Goal: Obtain resource: Download file/media

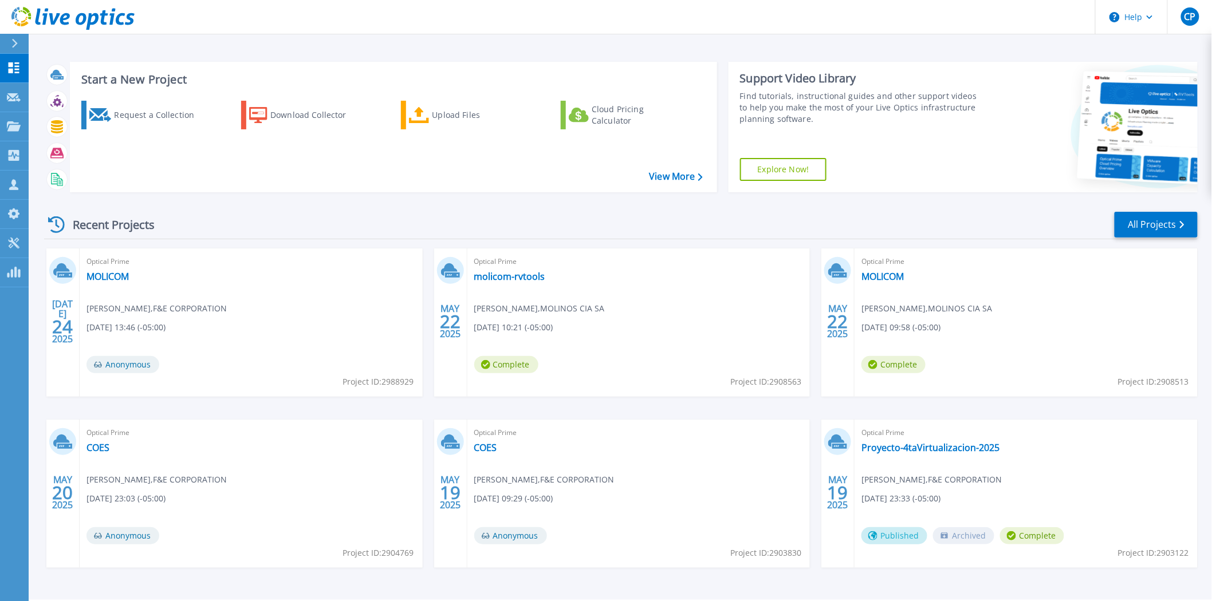
scroll to position [33, 0]
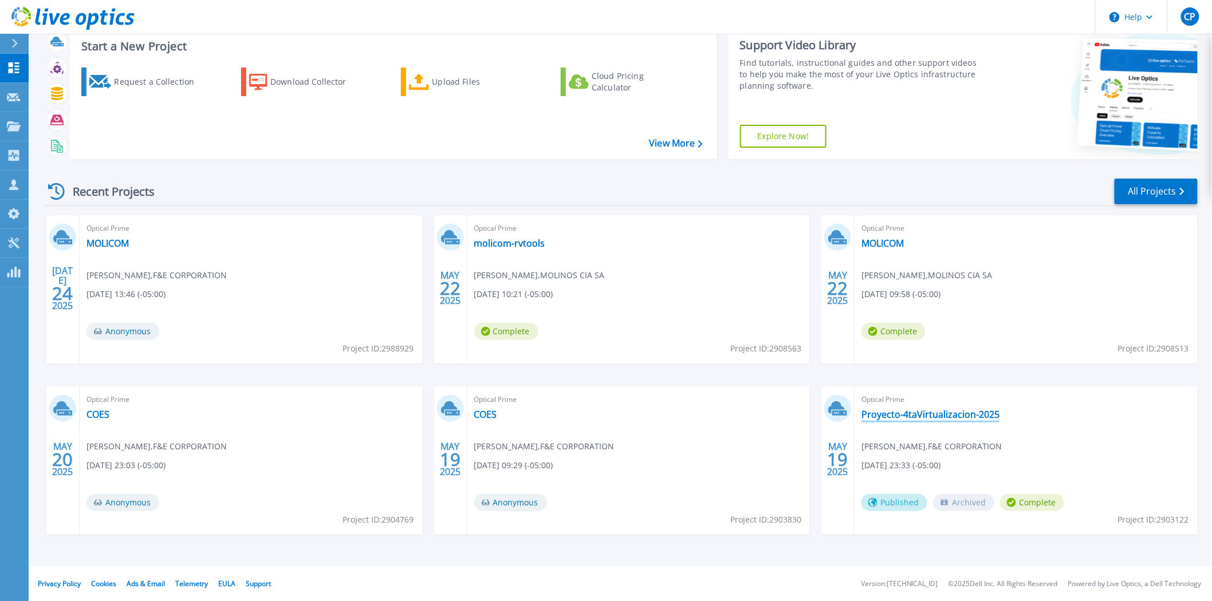
click at [963, 415] on link "Proyecto-4taVirtualizacion-2025" at bounding box center [930, 414] width 138 height 11
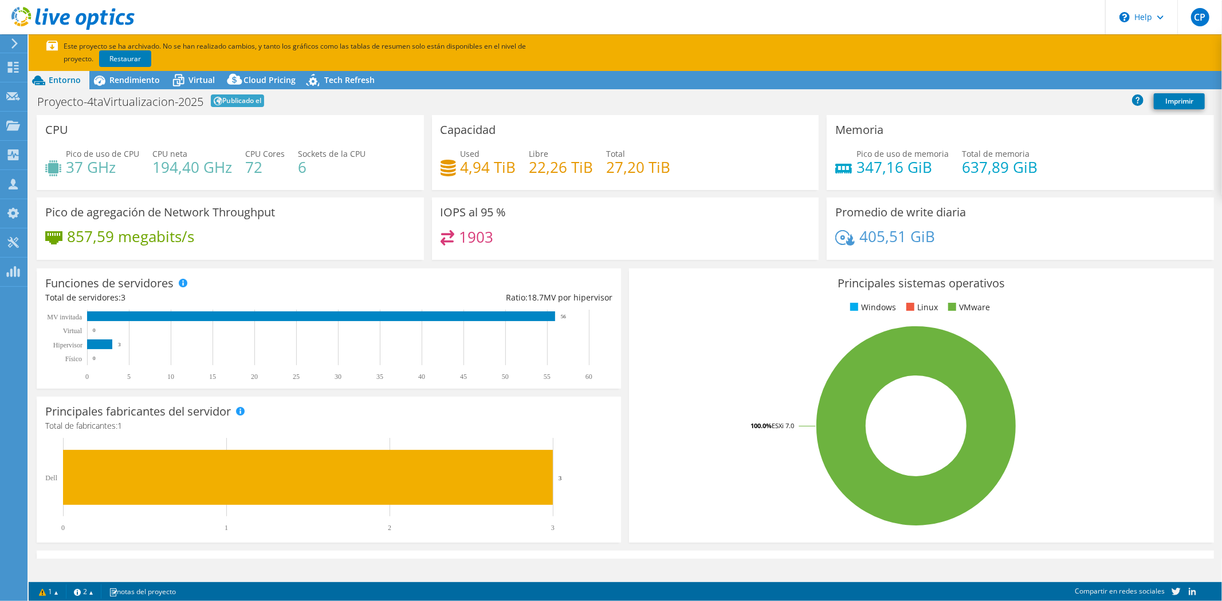
select select "SouthAmerica"
select select "USD"
click at [117, 82] on span "Rendimiento" at bounding box center [134, 79] width 50 height 11
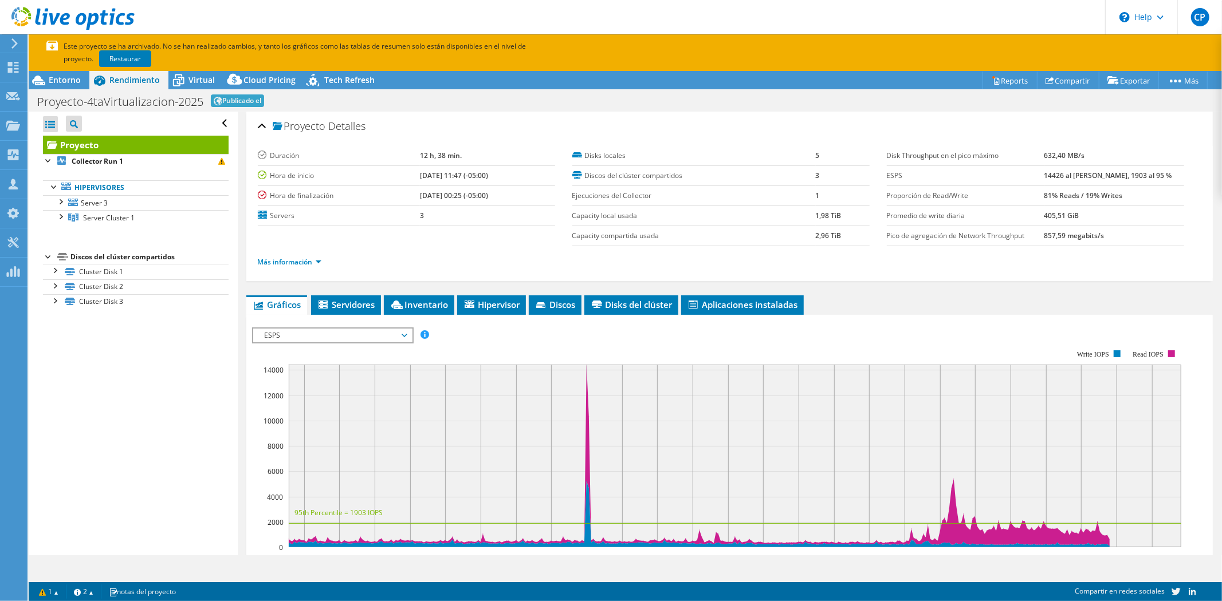
click at [298, 256] on li "Más información" at bounding box center [293, 262] width 70 height 13
click at [298, 261] on link "Más información" at bounding box center [290, 262] width 64 height 10
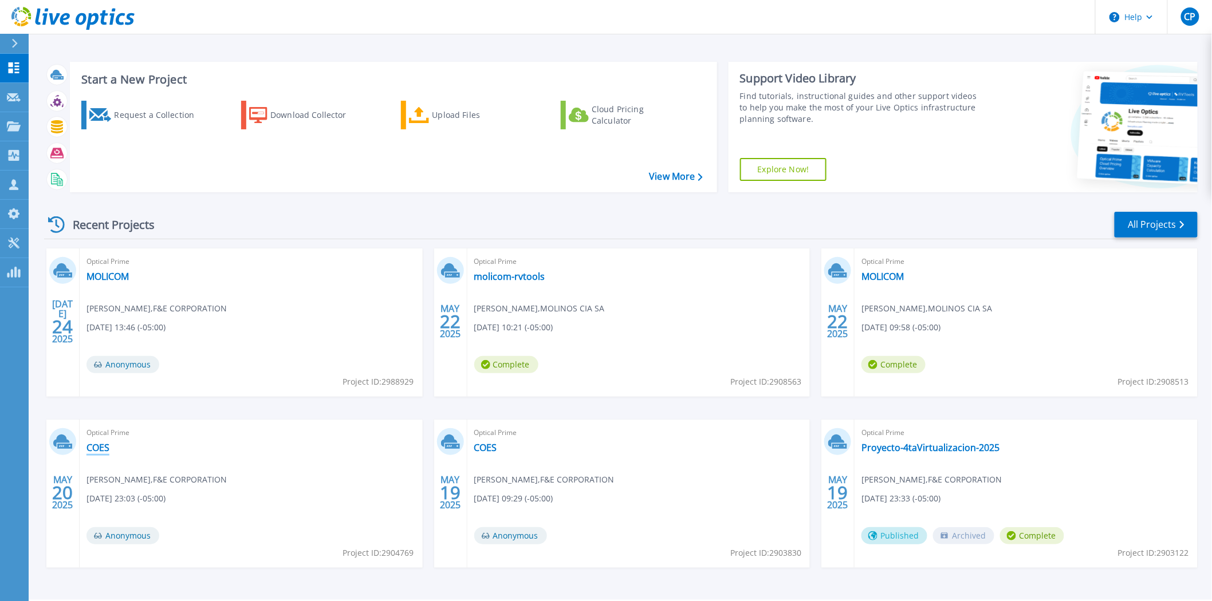
click at [105, 452] on link "COES" at bounding box center [97, 447] width 23 height 11
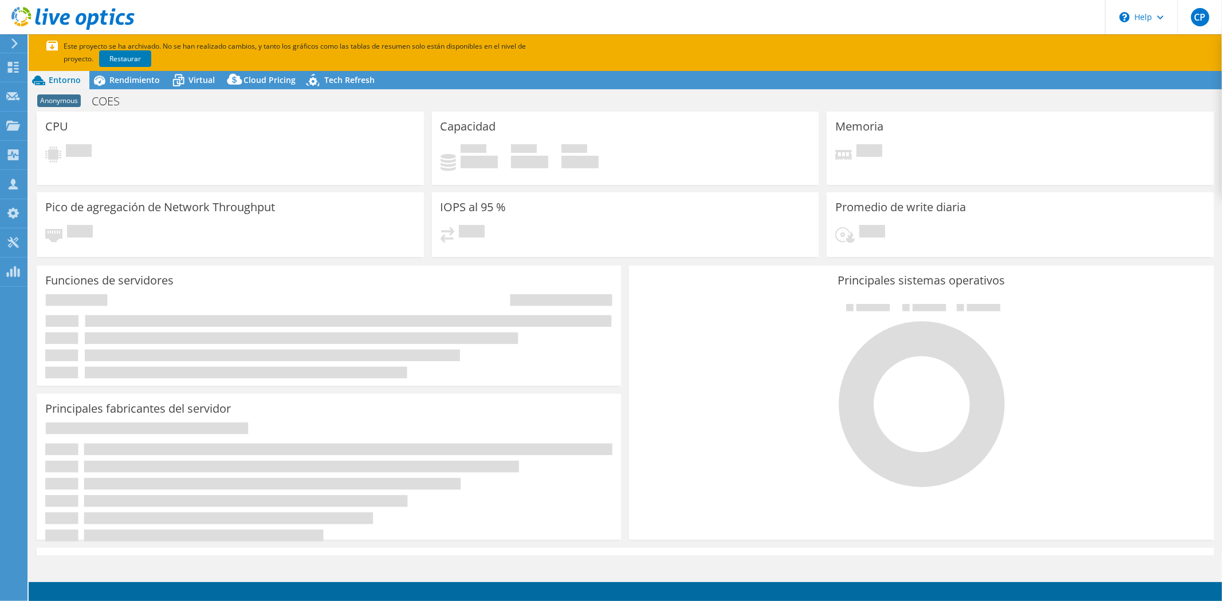
select select "SouthAmerica"
select select "USD"
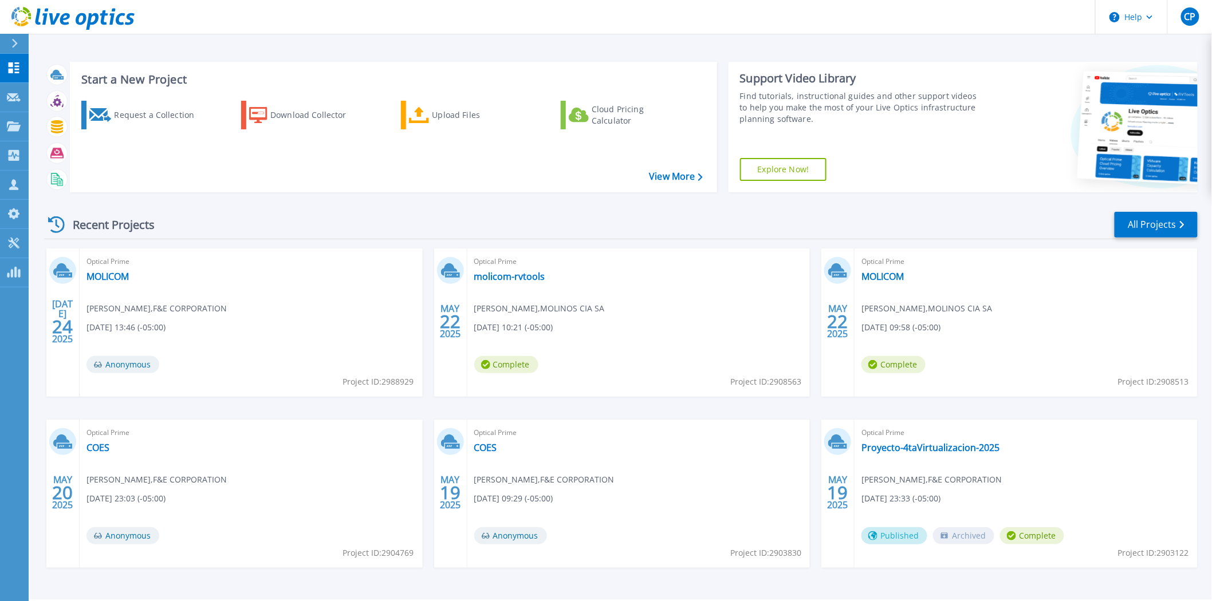
scroll to position [33, 0]
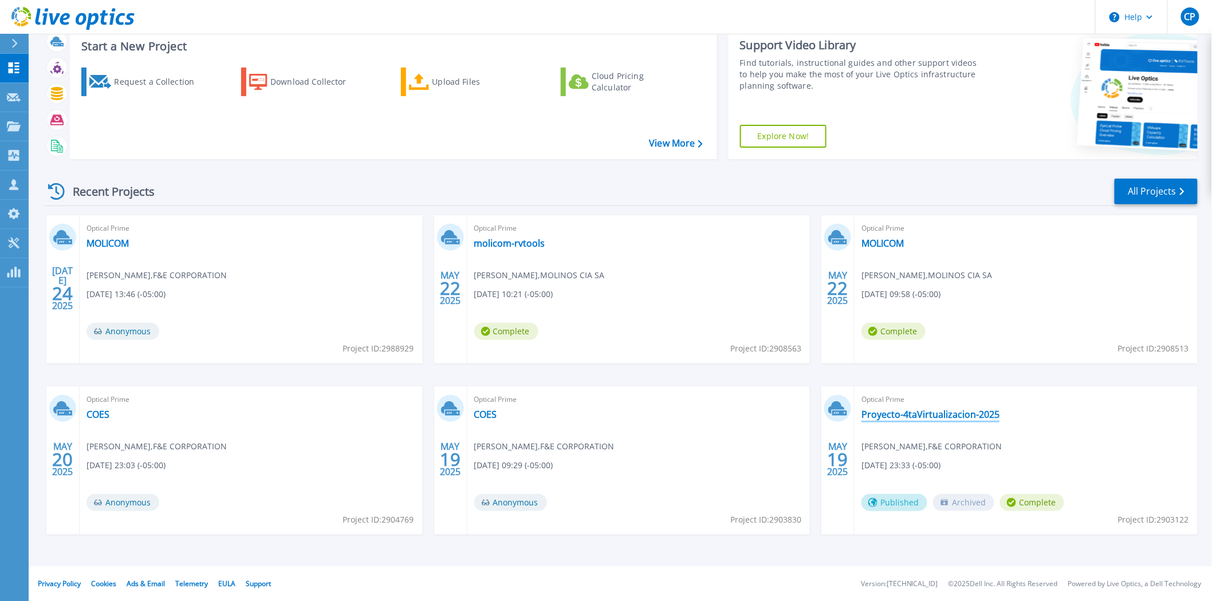
click at [939, 416] on link "Proyecto-4taVirtualizacion-2025" at bounding box center [930, 414] width 138 height 11
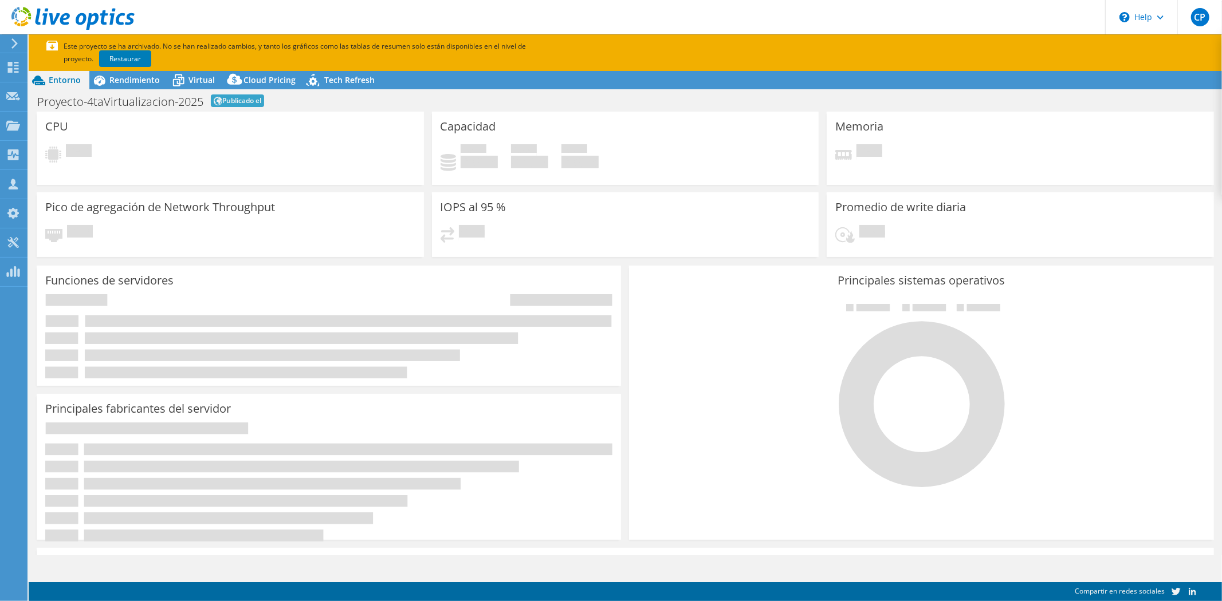
select select "SouthAmerica"
select select "USD"
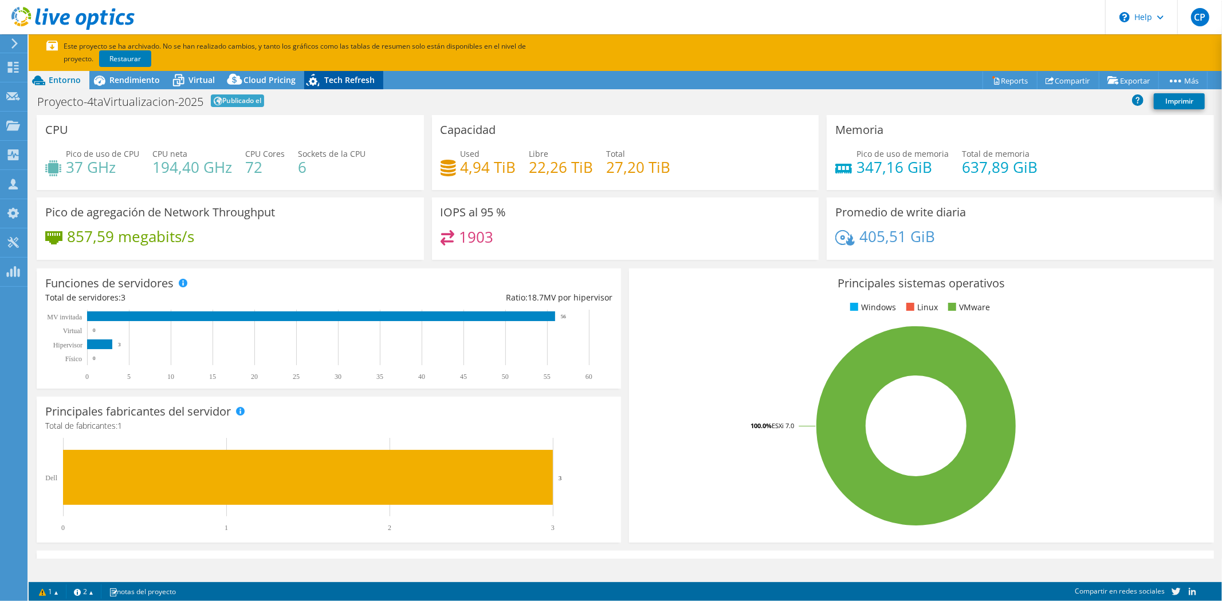
click at [329, 77] on span "Tech Refresh" at bounding box center [349, 79] width 50 height 11
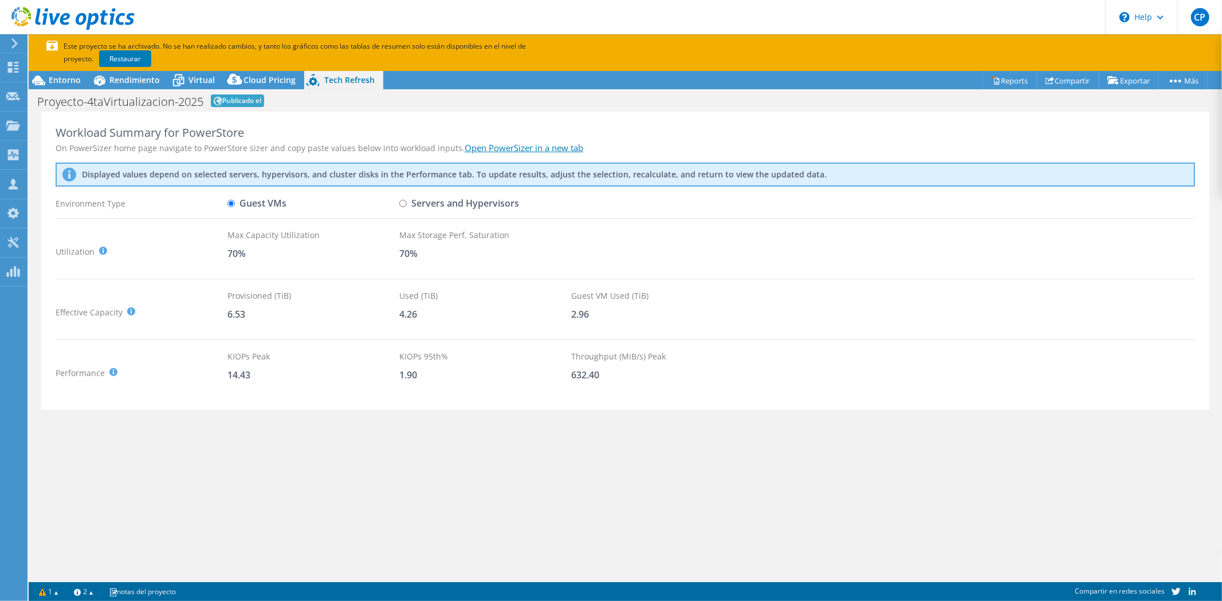
click at [523, 146] on link "Open PowerSizer in a new tab" at bounding box center [524, 147] width 119 height 11
click at [9, 67] on use at bounding box center [13, 67] width 11 height 11
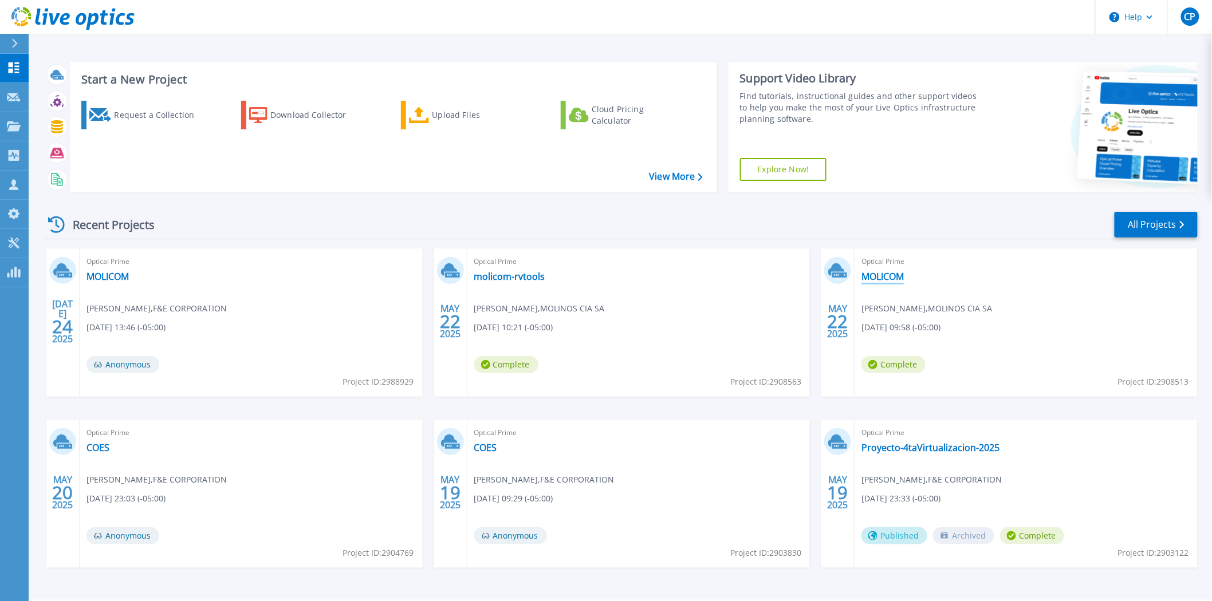
click at [875, 276] on link "MOLICOM" at bounding box center [882, 276] width 42 height 11
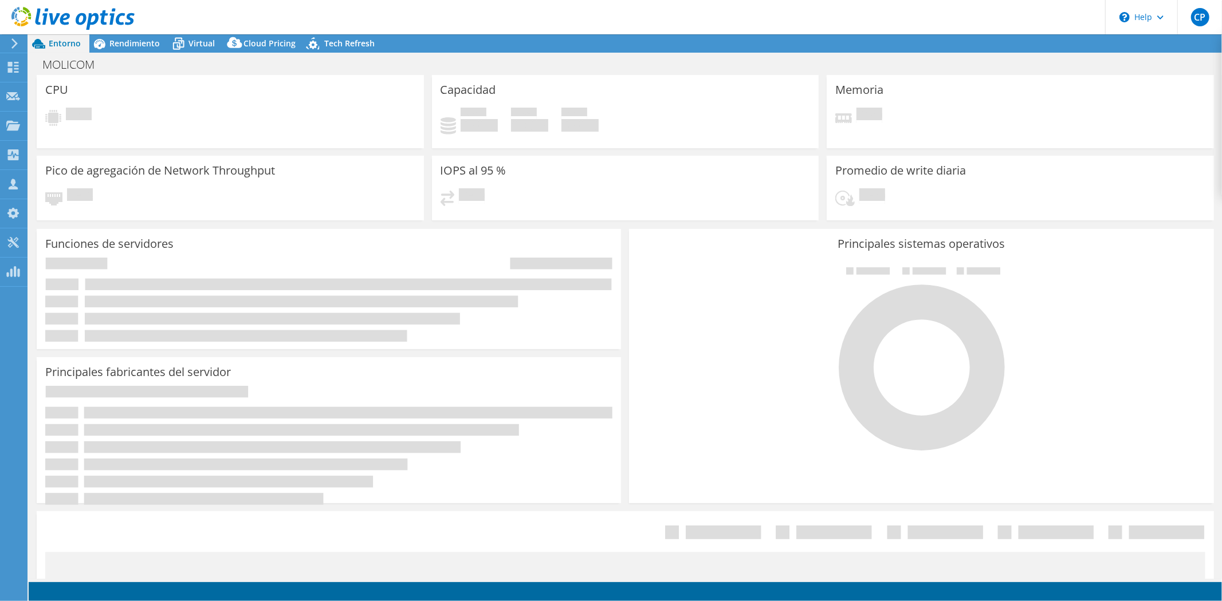
select select "USEast"
select select "USD"
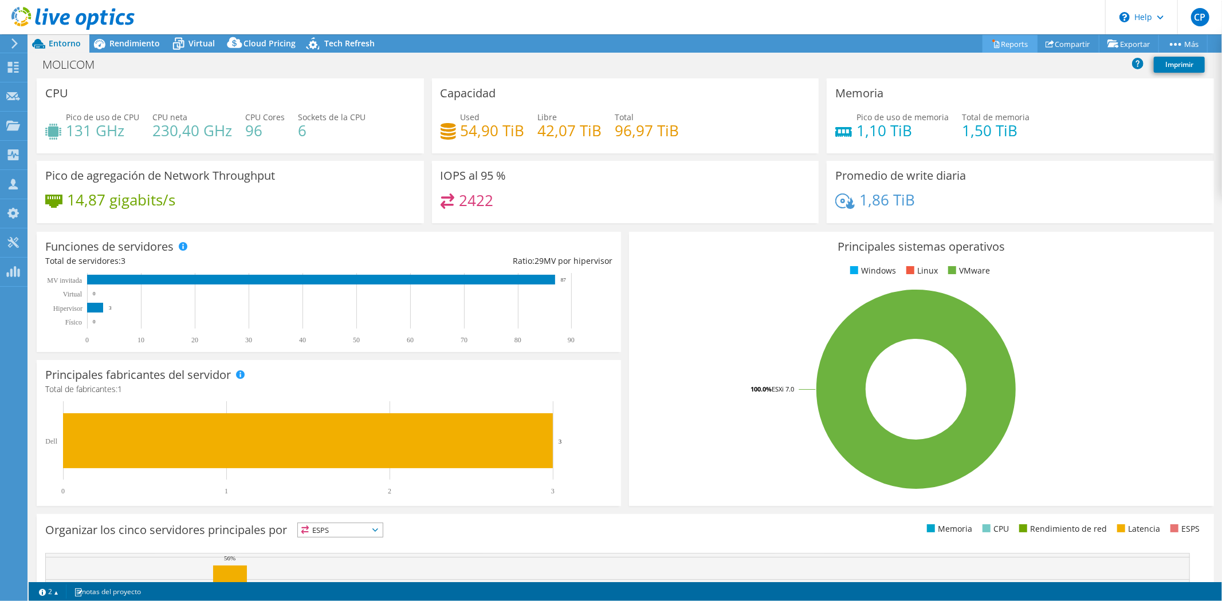
click at [1002, 40] on link "Reports" at bounding box center [1009, 44] width 55 height 18
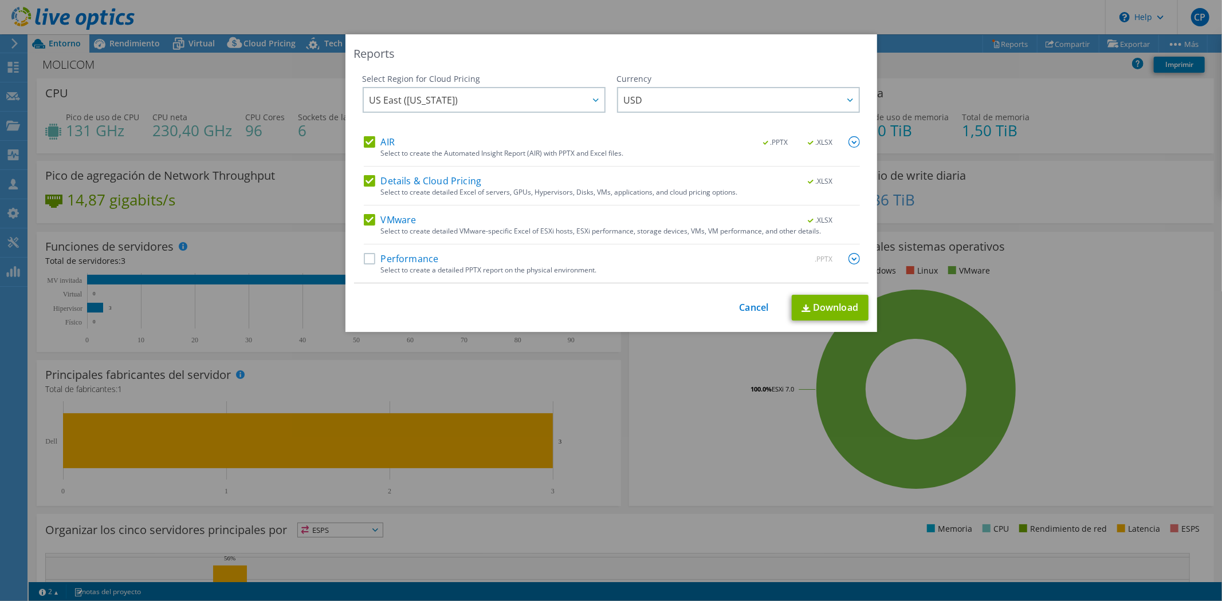
click at [364, 179] on label "Details & Cloud Pricing" at bounding box center [423, 180] width 118 height 11
click at [0, 0] on input "Details & Cloud Pricing" at bounding box center [0, 0] width 0 height 0
click at [364, 219] on label "VMware" at bounding box center [390, 219] width 53 height 11
click at [0, 0] on input "VMware" at bounding box center [0, 0] width 0 height 0
click at [364, 221] on label "VMware" at bounding box center [390, 219] width 53 height 11
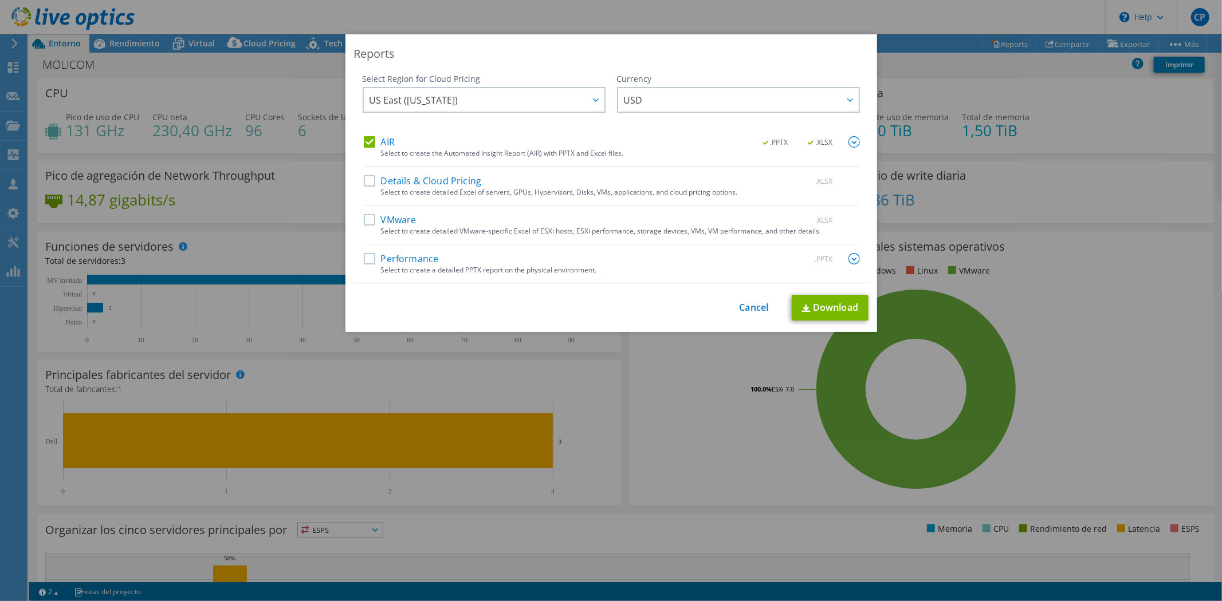
click at [0, 0] on input "VMware" at bounding box center [0, 0] width 0 height 0
click at [368, 180] on label "Details & Cloud Pricing" at bounding box center [423, 180] width 118 height 11
click at [0, 0] on input "Details & Cloud Pricing" at bounding box center [0, 0] width 0 height 0
click at [364, 258] on label "Performance" at bounding box center [401, 258] width 75 height 11
click at [0, 0] on input "Performance" at bounding box center [0, 0] width 0 height 0
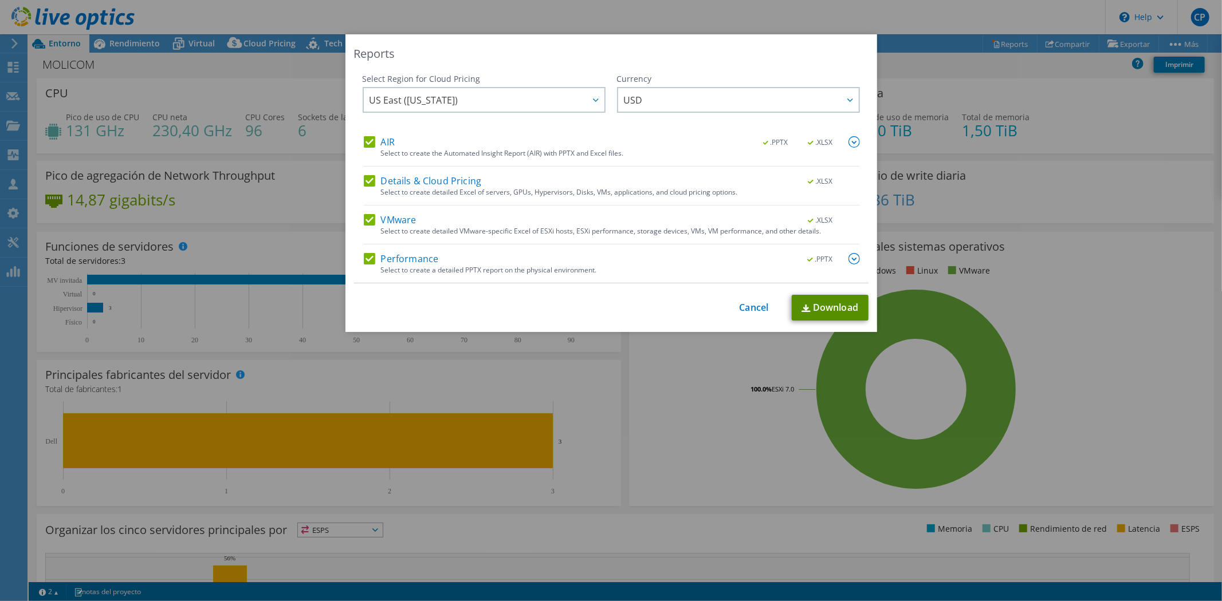
click at [825, 308] on link "Download" at bounding box center [830, 308] width 77 height 26
